Goal: Task Accomplishment & Management: Manage account settings

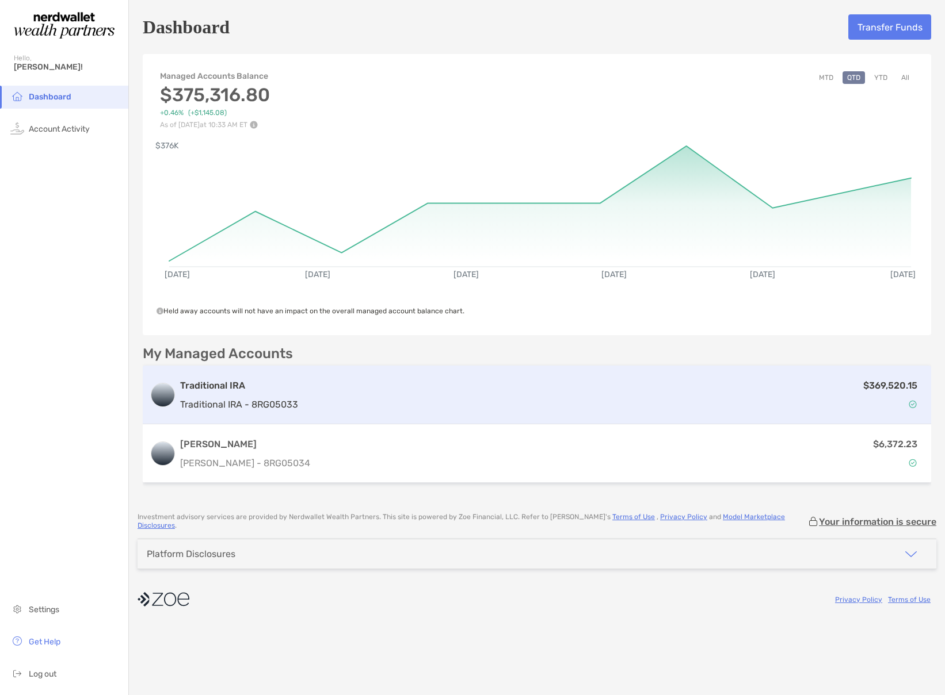
click at [519, 387] on div "$369,520.15" at bounding box center [613, 395] width 621 height 33
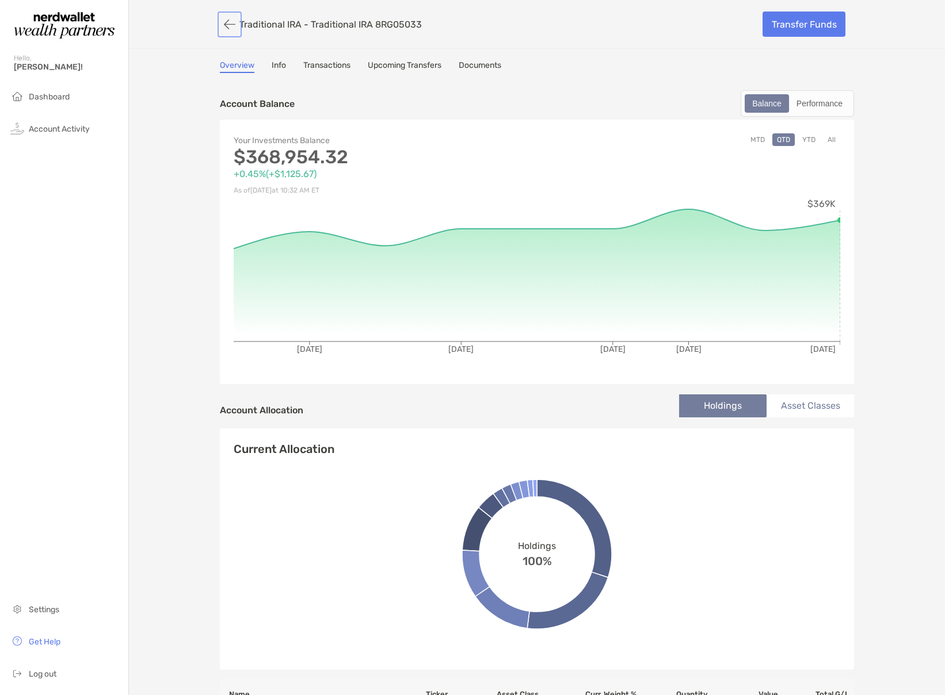
click at [227, 24] on button "button" at bounding box center [230, 24] width 20 height 21
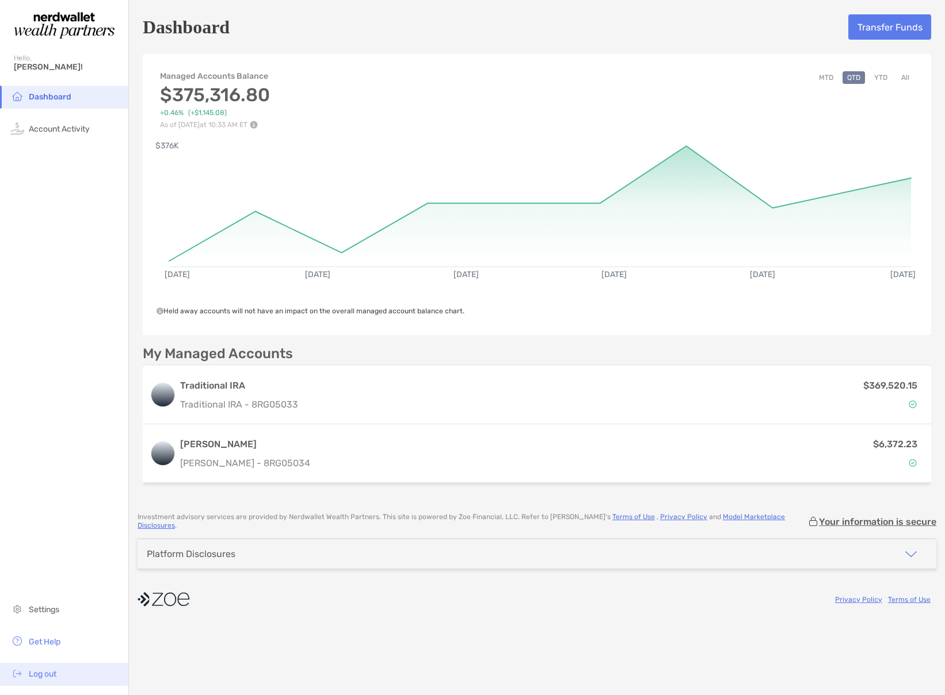
click at [43, 674] on span "Log out" at bounding box center [43, 675] width 28 height 10
